Goal: Register for event/course

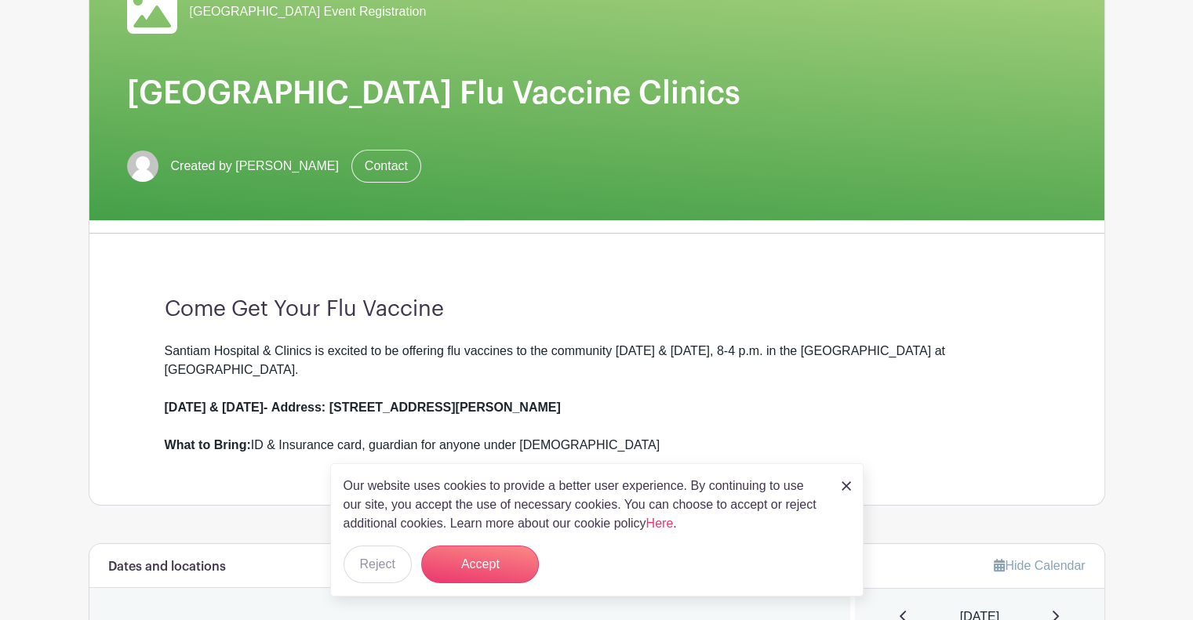
scroll to position [209, 0]
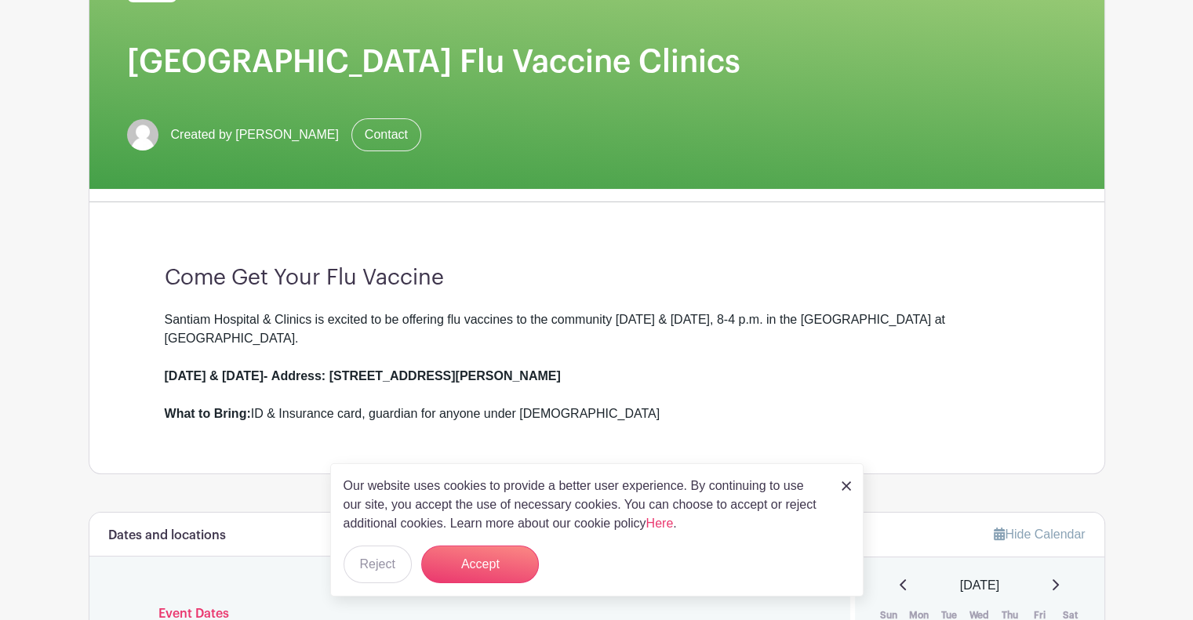
click at [849, 488] on img at bounding box center [846, 486] width 9 height 9
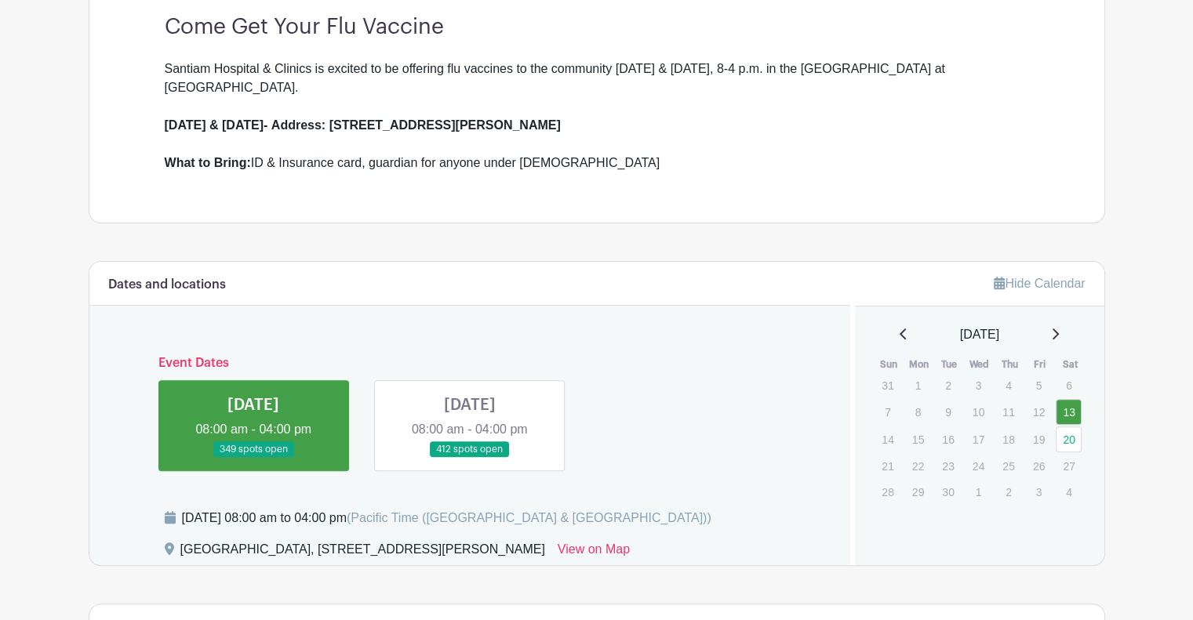
scroll to position [491, 0]
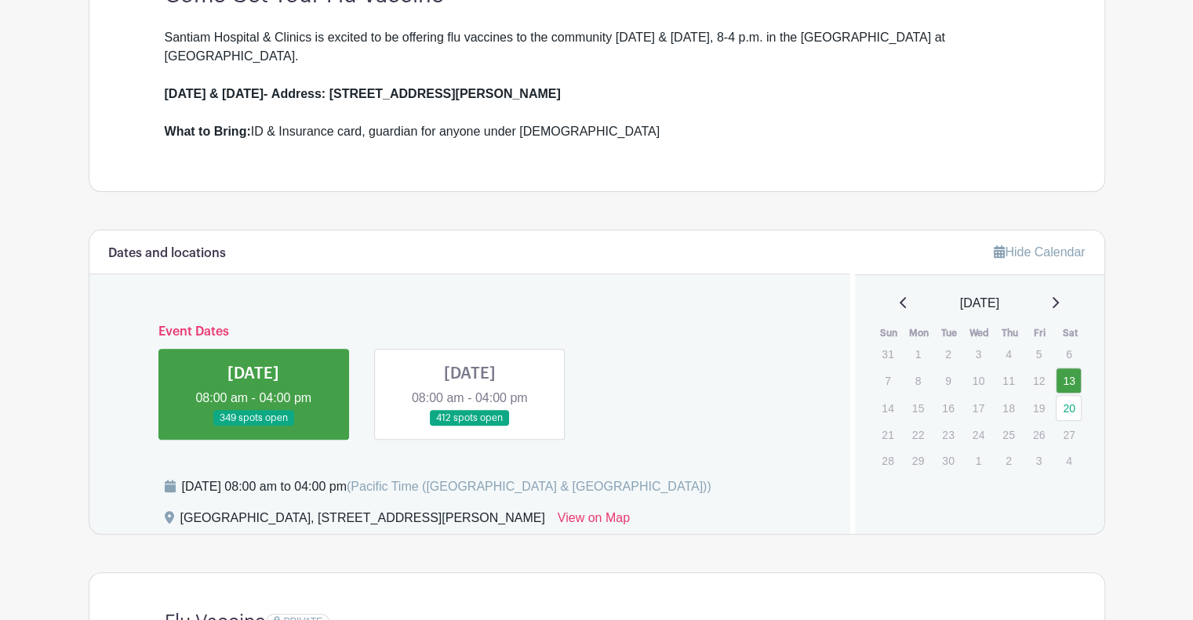
click at [253, 427] on link at bounding box center [253, 427] width 0 height 0
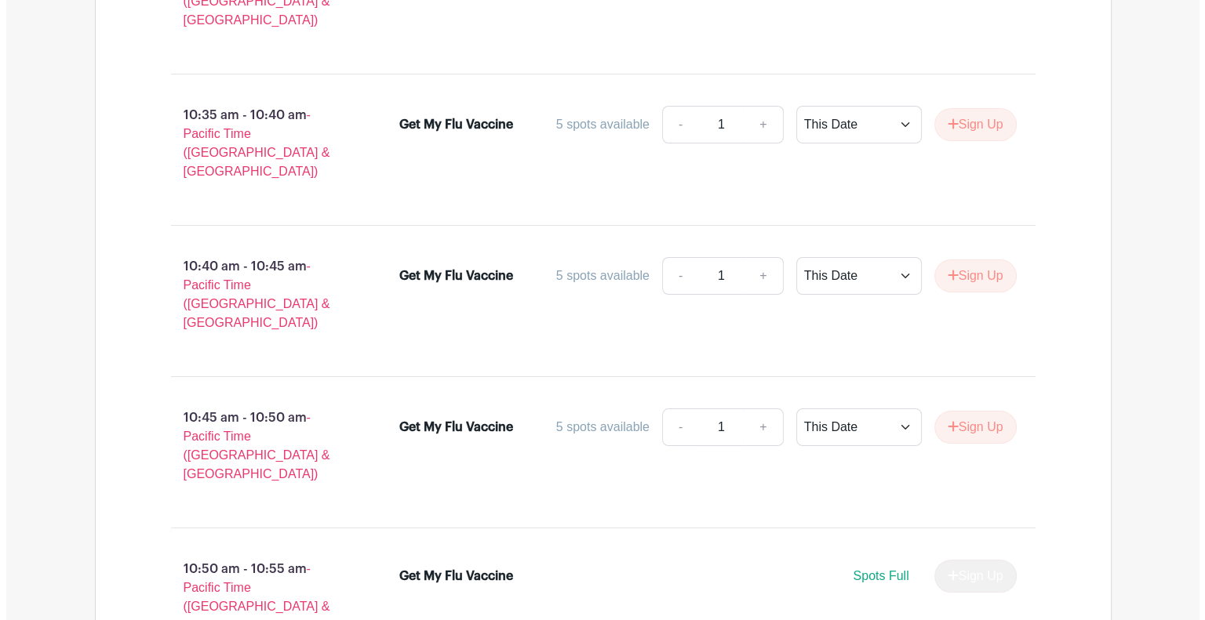
scroll to position [5807, 0]
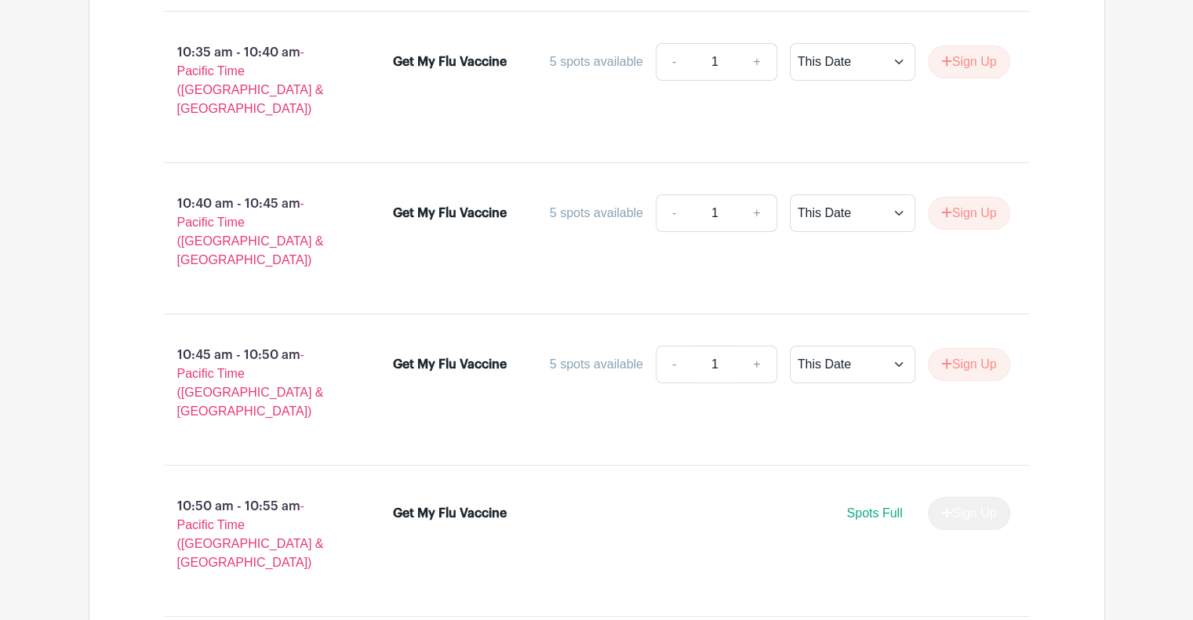
drag, startPoint x: 899, startPoint y: 477, endPoint x: 966, endPoint y: 478, distance: 67.5
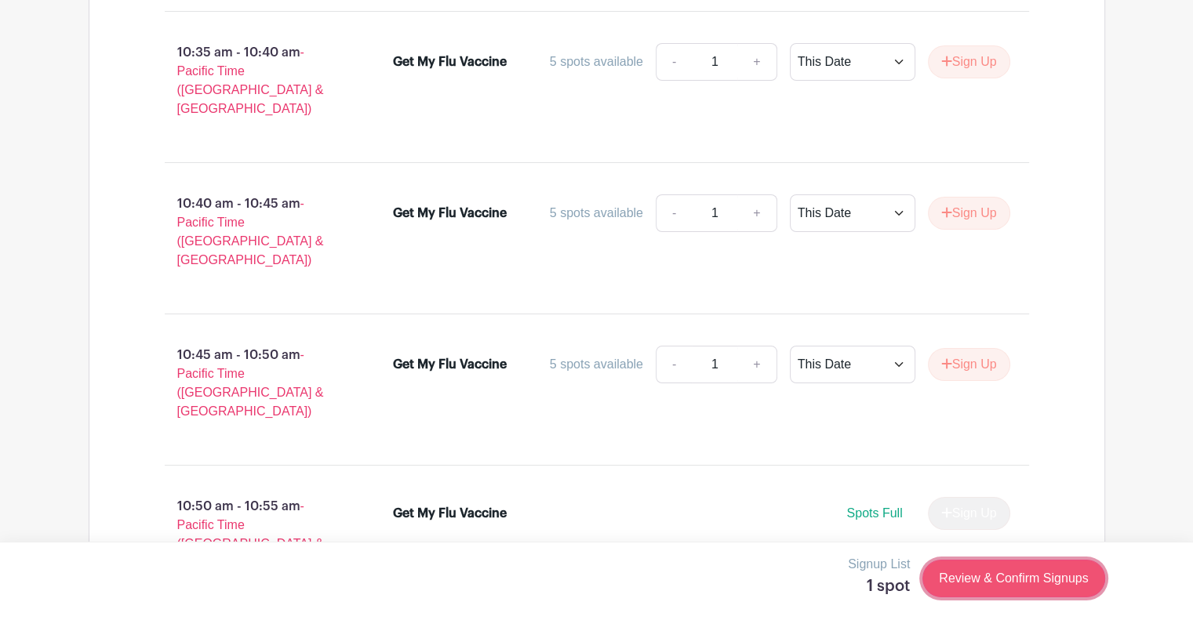
click at [1042, 573] on link "Review & Confirm Signups" at bounding box center [1013, 579] width 182 height 38
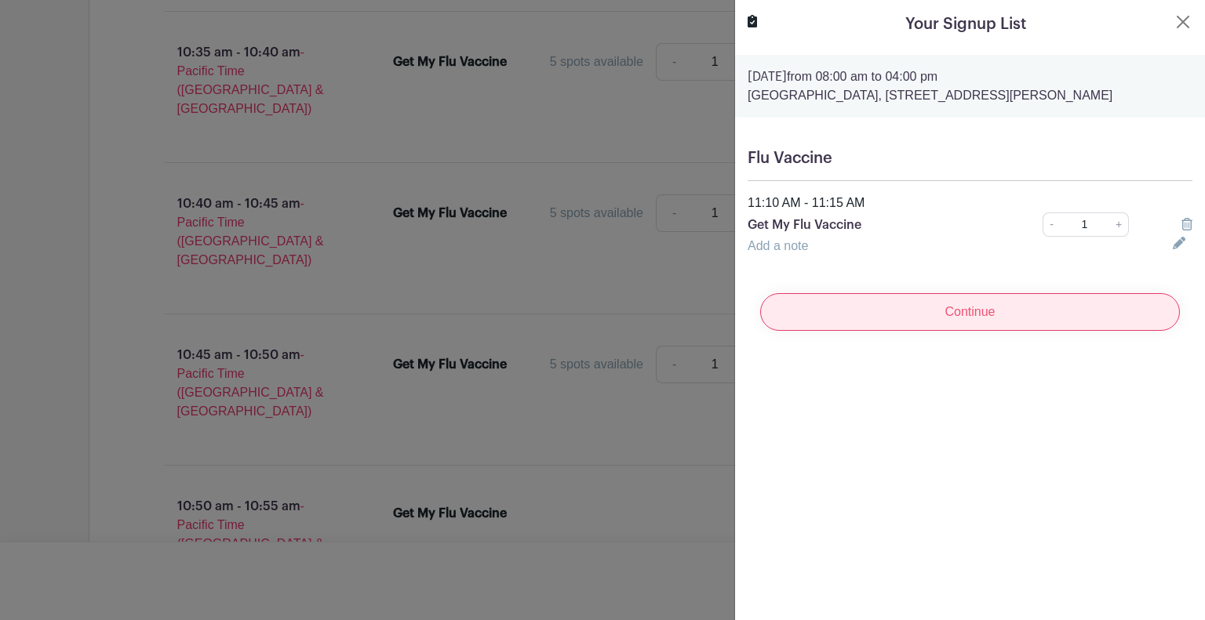
click at [964, 331] on input "Continue" at bounding box center [970, 312] width 420 height 38
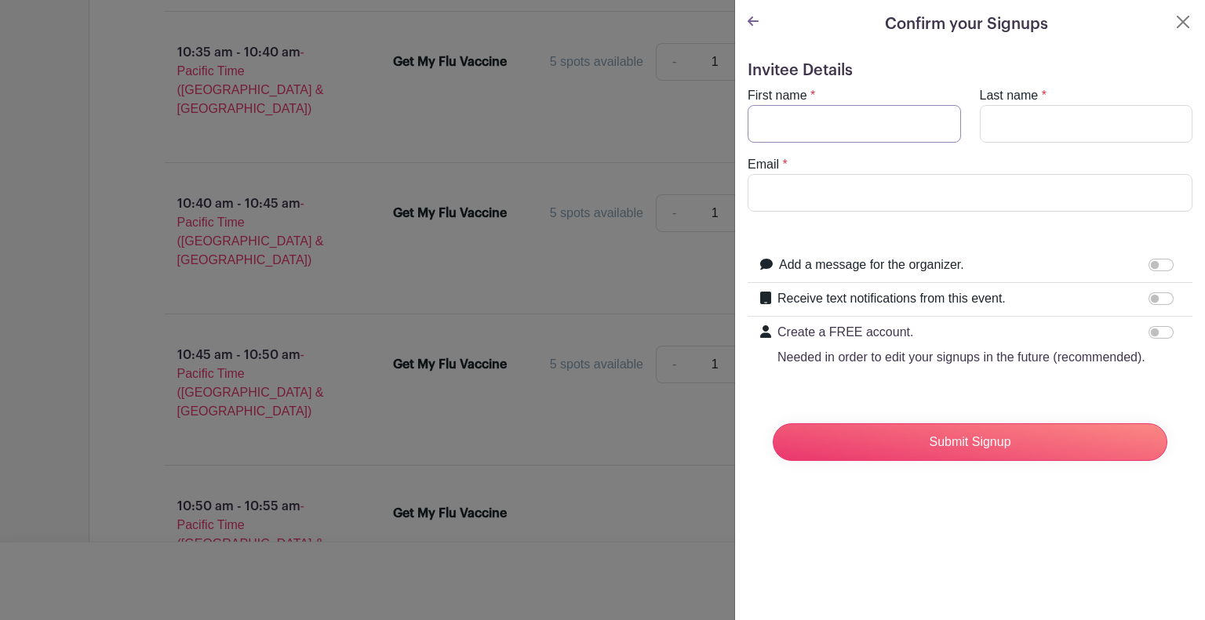
click at [788, 124] on input "First name" at bounding box center [853, 124] width 213 height 38
type input "[PERSON_NAME]"
click at [1042, 115] on input "Last name" at bounding box center [1086, 124] width 213 height 38
type input "[PERSON_NAME]"
click at [859, 193] on input "Email" at bounding box center [969, 193] width 445 height 38
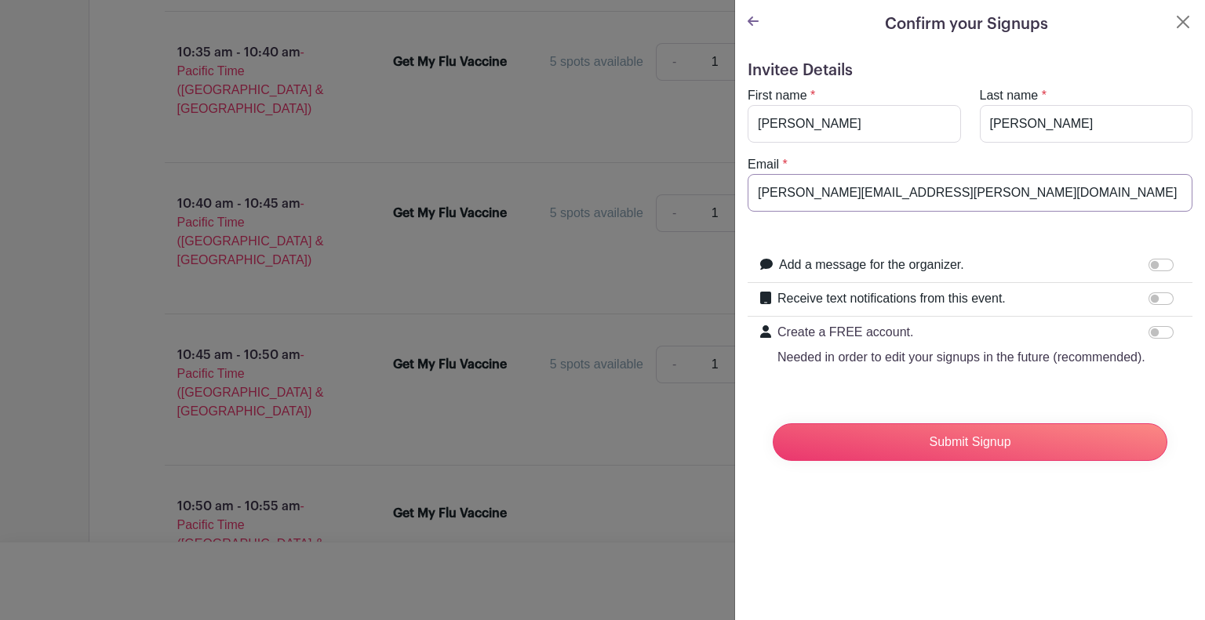
type input "[PERSON_NAME][EMAIL_ADDRESS][PERSON_NAME][DOMAIN_NAME]"
click at [1148, 300] on input "Receive text notifications from this event." at bounding box center [1160, 299] width 25 height 13
checkbox input "true"
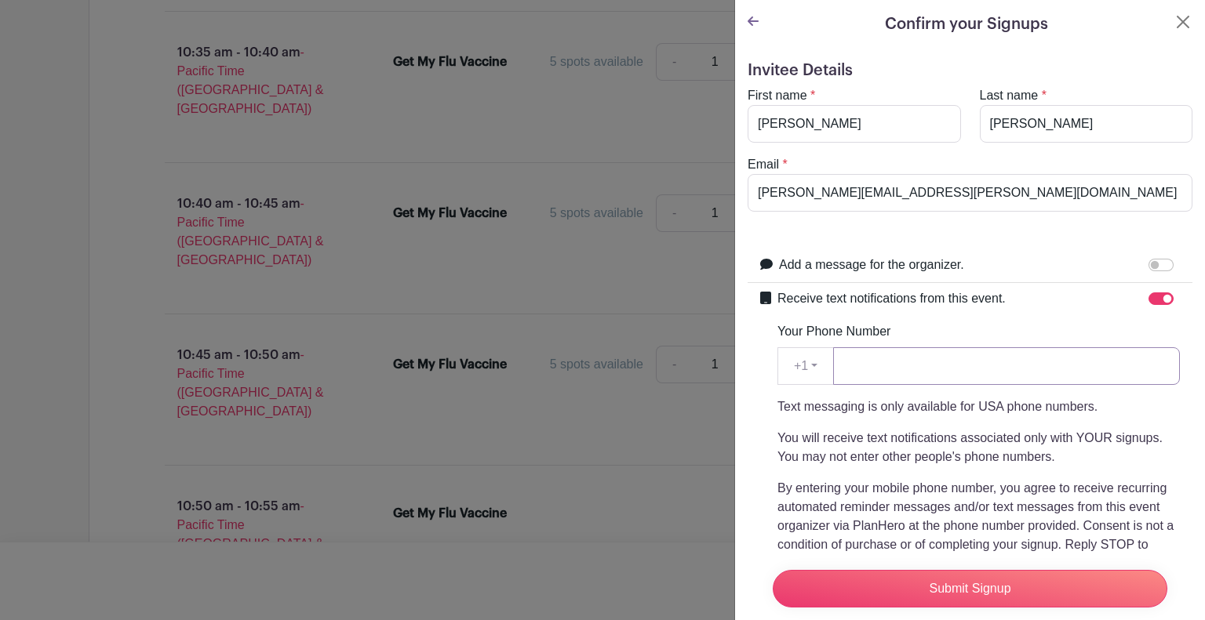
click at [897, 372] on input "Your Phone Number" at bounding box center [1006, 366] width 347 height 38
type input "[PHONE_NUMBER]"
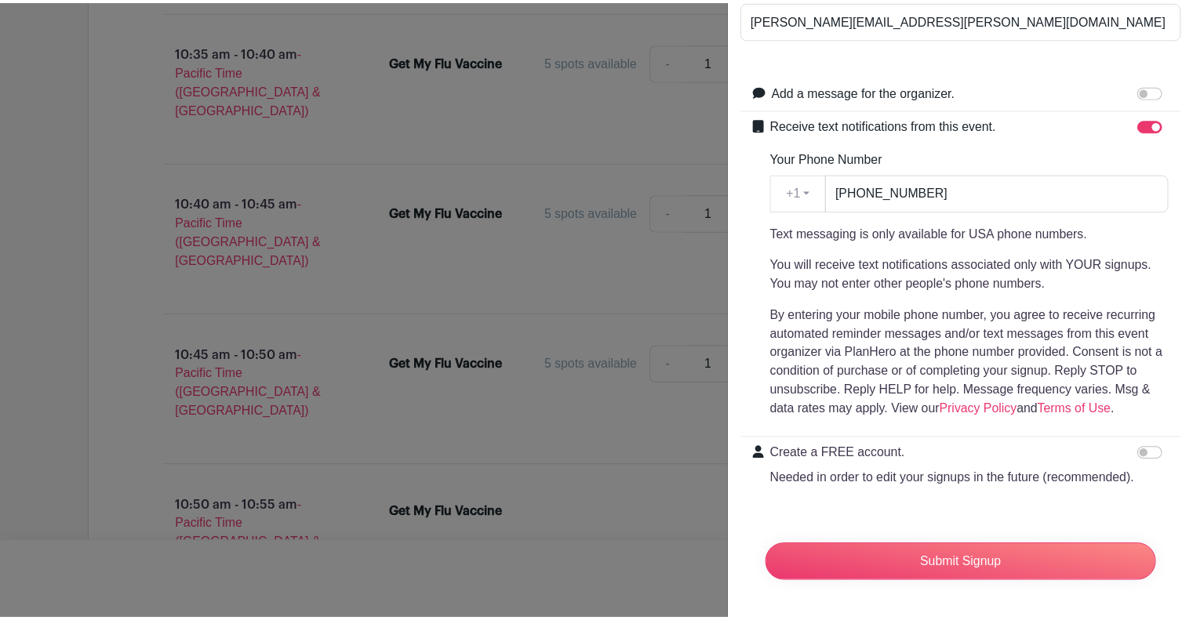
scroll to position [198, 0]
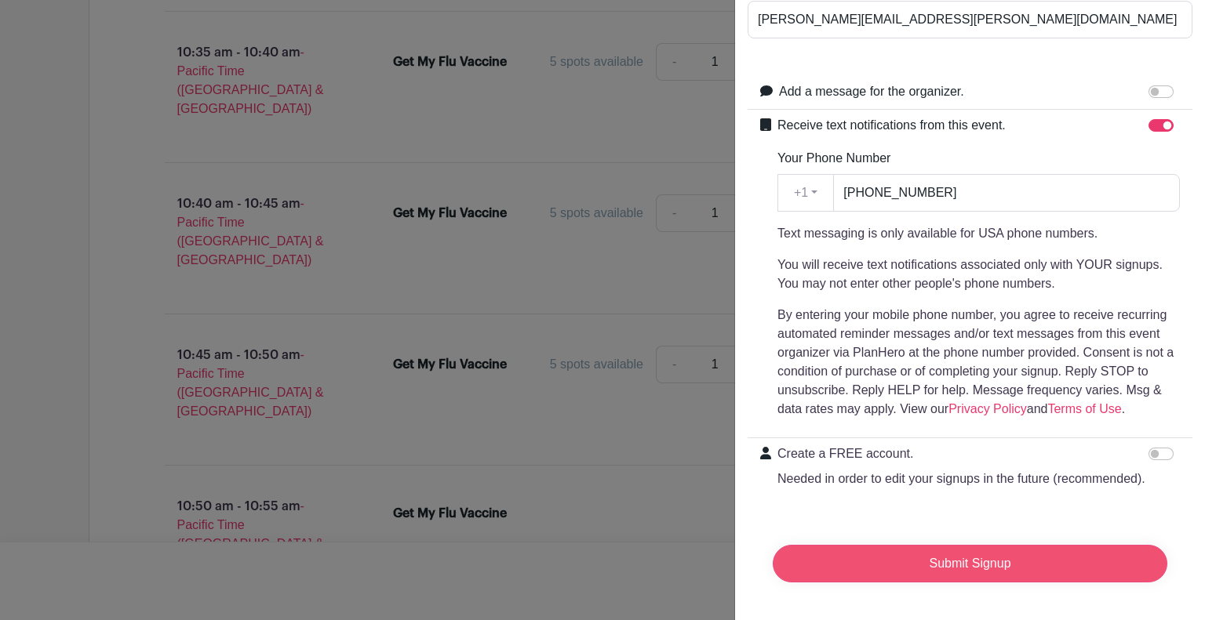
click at [969, 555] on input "Submit Signup" at bounding box center [970, 564] width 395 height 38
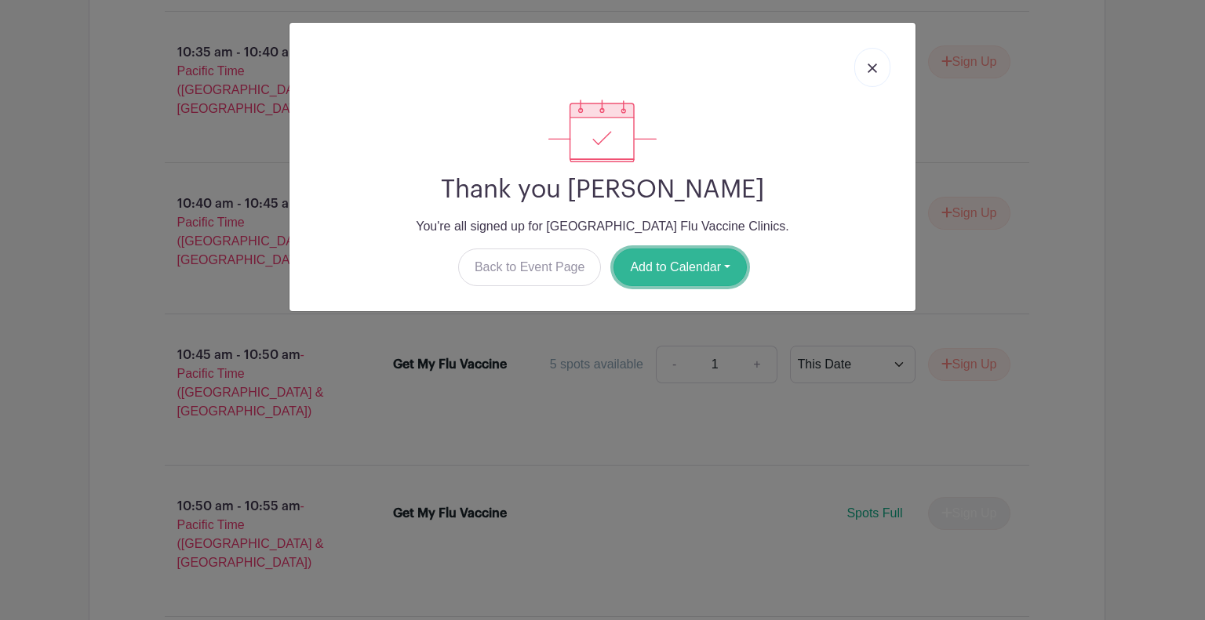
click at [706, 263] on button "Add to Calendar" at bounding box center [679, 268] width 133 height 38
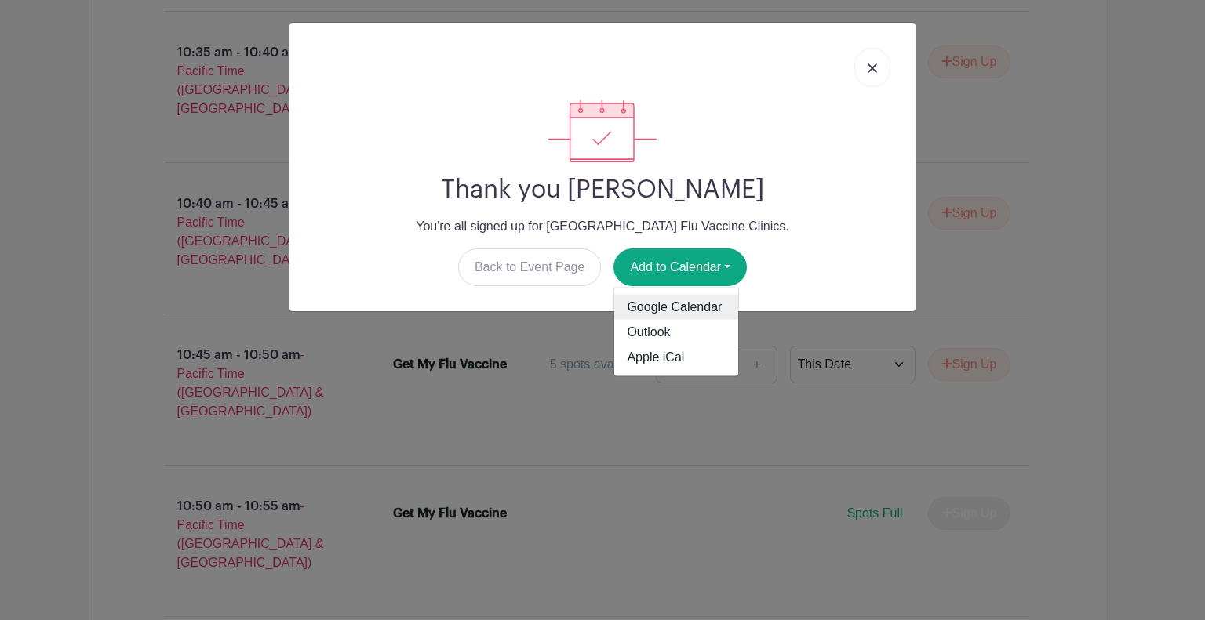
click at [701, 308] on link "Google Calendar" at bounding box center [676, 307] width 124 height 25
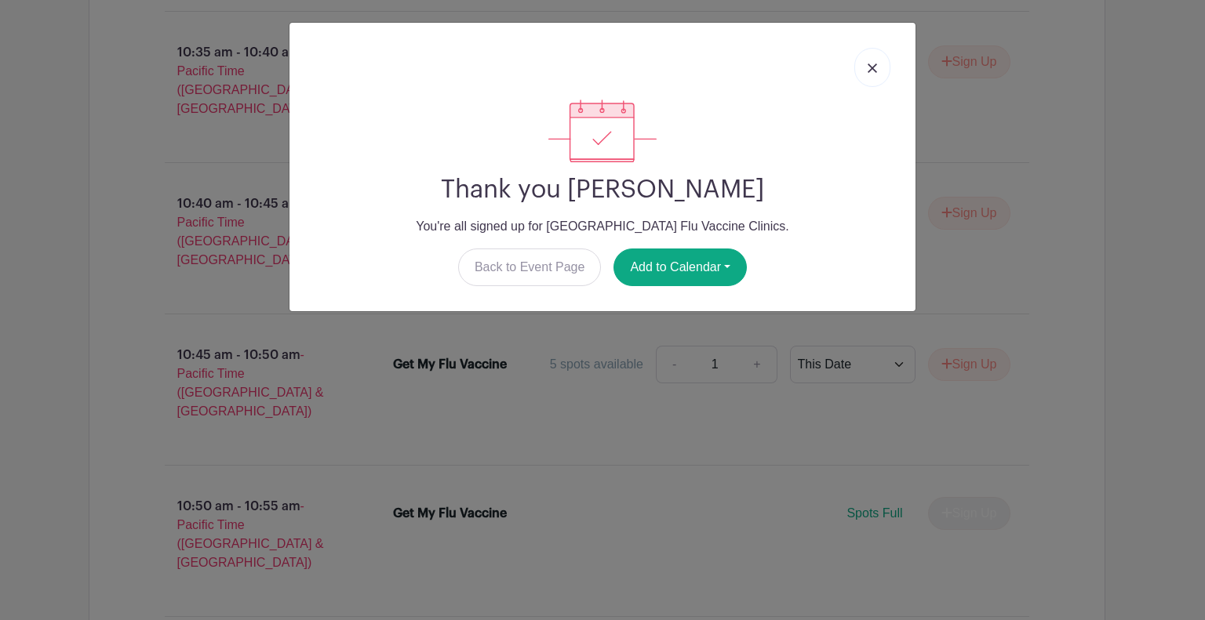
click at [871, 57] on link at bounding box center [872, 67] width 36 height 39
